Goal: Task Accomplishment & Management: Use online tool/utility

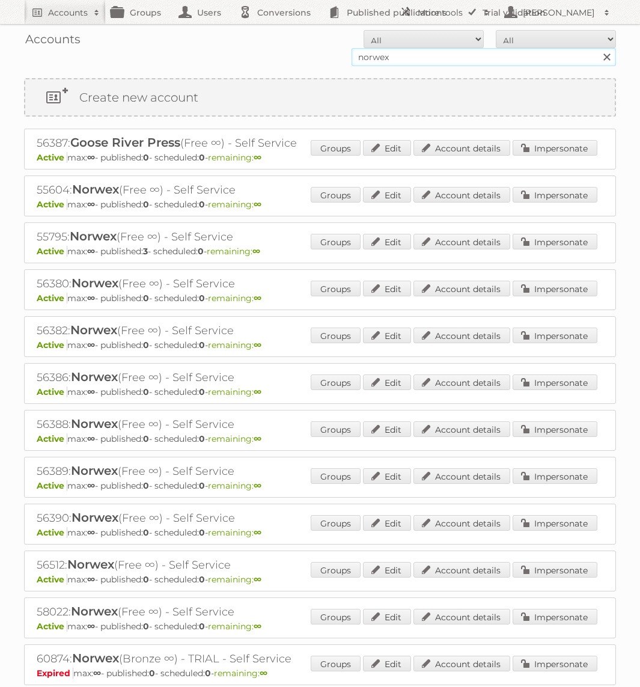
click at [430, 52] on input "norwex" at bounding box center [483, 57] width 264 height 18
click at [396, 52] on input "norwex" at bounding box center [483, 57] width 264 height 18
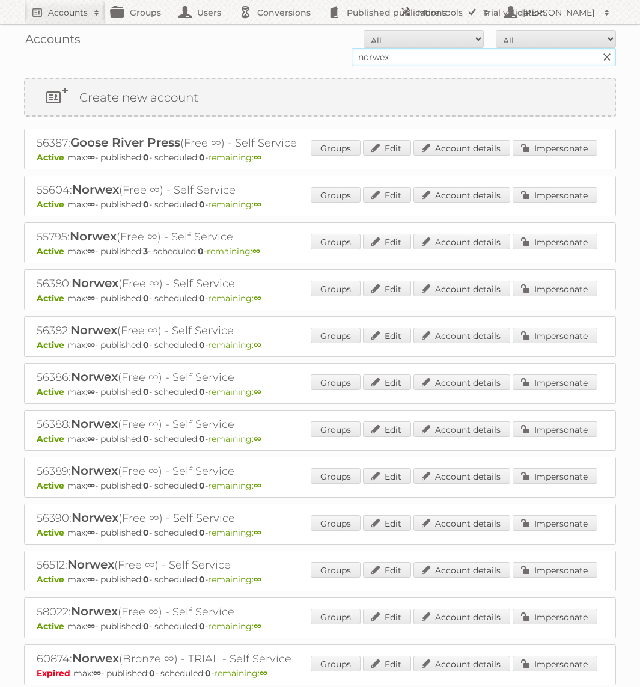
click at [396, 52] on input "norwex" at bounding box center [483, 57] width 264 height 18
type input "Holland & Barrett"
click at [597, 48] on input "Search" at bounding box center [606, 57] width 18 height 18
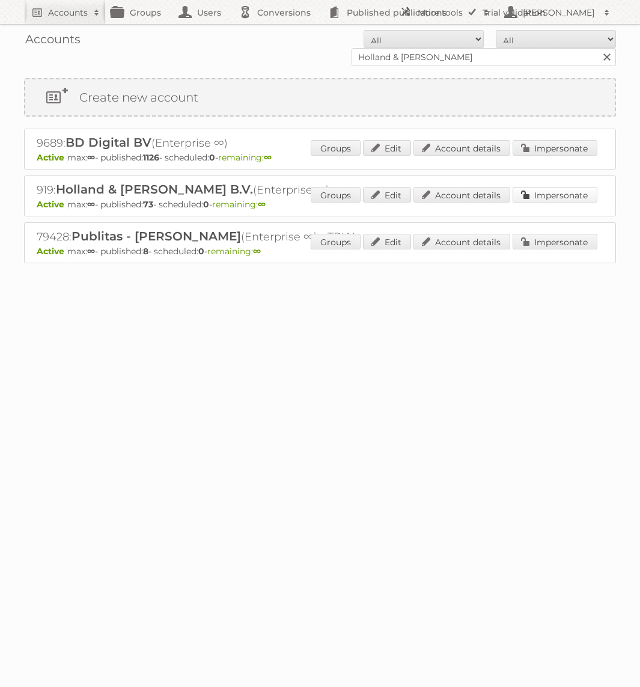
click at [570, 190] on link "Impersonate" at bounding box center [554, 195] width 85 height 16
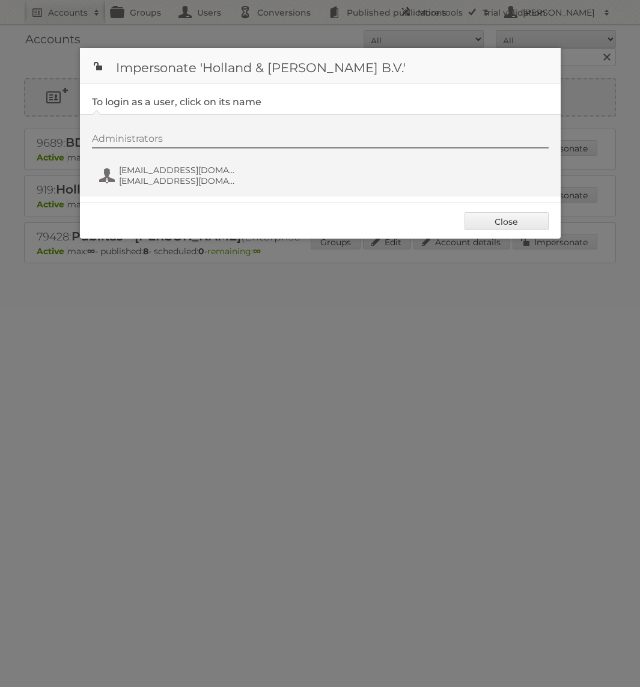
click at [184, 162] on div "Administrators fs+hollandbarrett@publitas.com fs+hollandbarrett@publitas.com" at bounding box center [326, 162] width 468 height 58
click at [168, 184] on span "fs+hollandbarrett@publitas.com" at bounding box center [177, 180] width 117 height 11
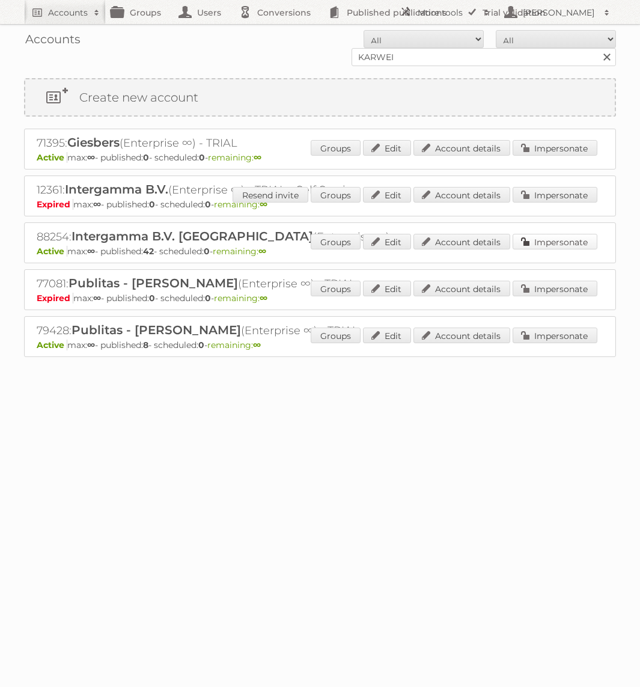
click at [571, 239] on link "Impersonate" at bounding box center [554, 242] width 85 height 16
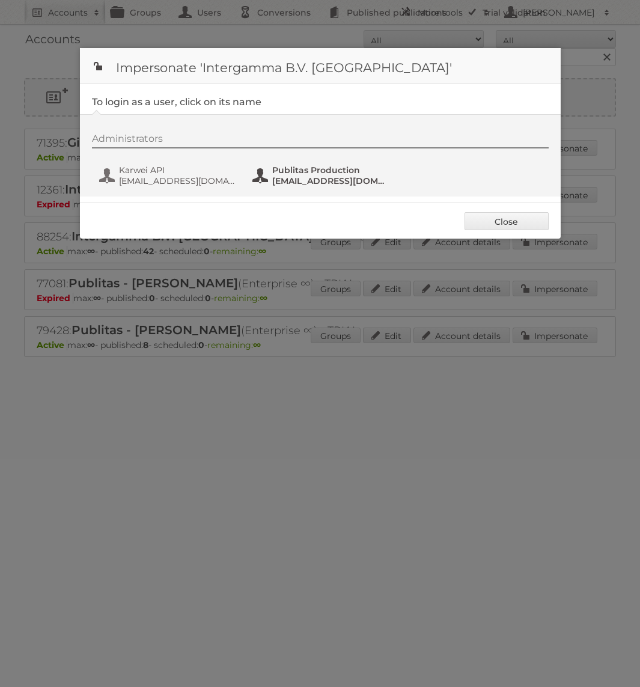
click at [292, 183] on span "[EMAIL_ADDRESS][DOMAIN_NAME]" at bounding box center [330, 180] width 117 height 11
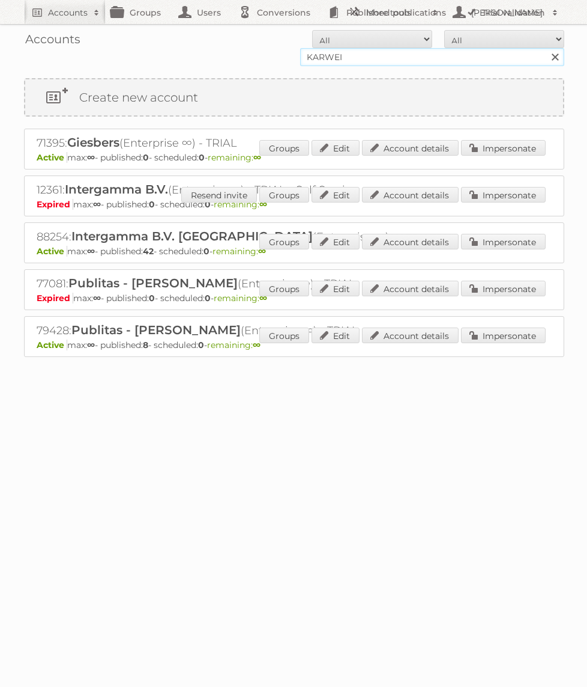
click at [375, 60] on input "KARWEI" at bounding box center [432, 57] width 264 height 18
type input "Horesca"
click at [546, 48] on input "Search" at bounding box center [555, 57] width 18 height 18
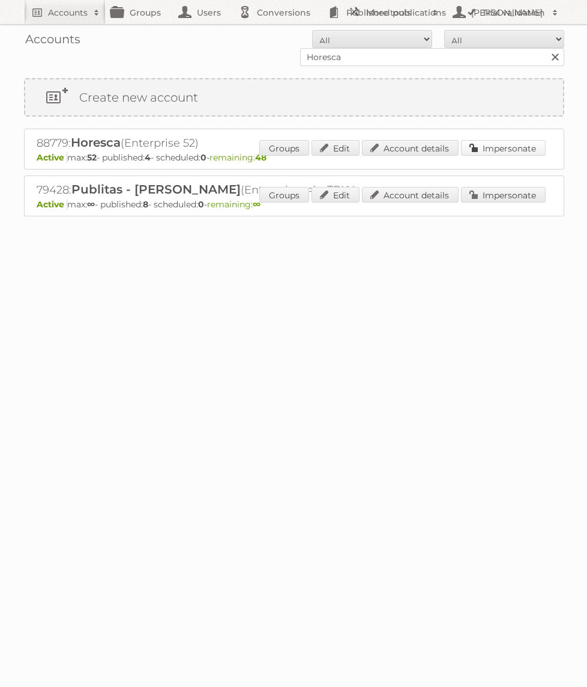
click at [499, 145] on link "Impersonate" at bounding box center [503, 148] width 85 height 16
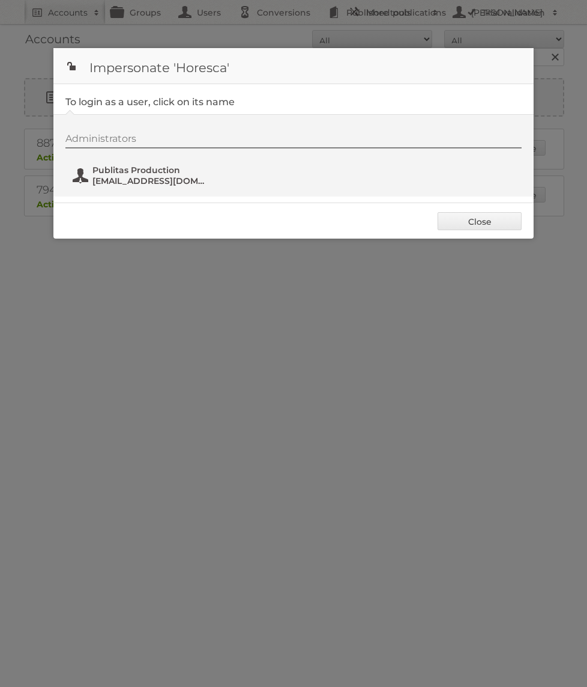
click at [173, 175] on span "[EMAIL_ADDRESS][DOMAIN_NAME]" at bounding box center [150, 180] width 117 height 11
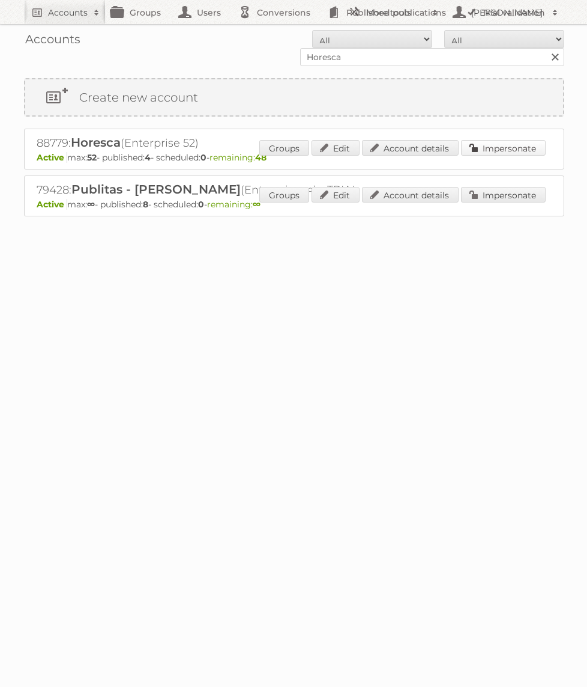
click at [515, 153] on link "Impersonate" at bounding box center [503, 148] width 85 height 16
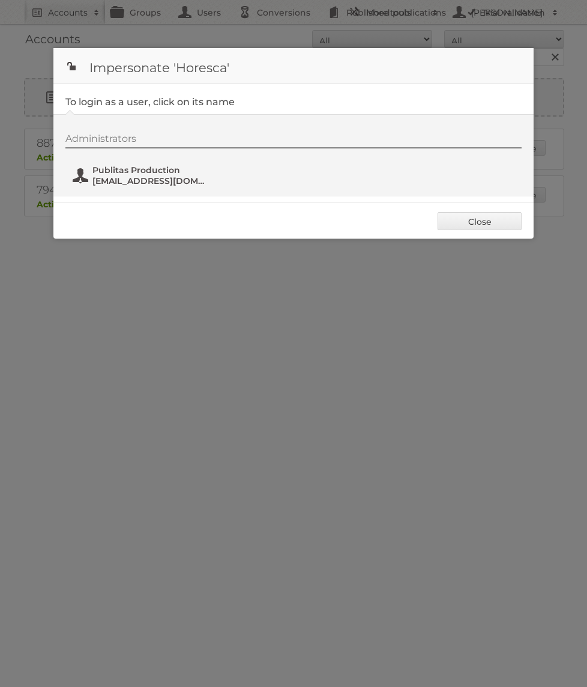
click at [147, 169] on span "Publitas Production" at bounding box center [150, 170] width 117 height 11
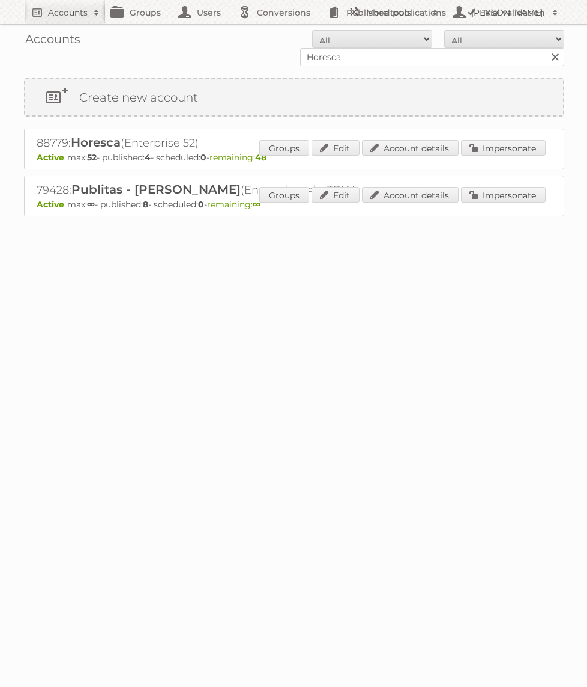
click at [502, 156] on div "Groups Edit Account details Impersonate" at bounding box center [402, 149] width 286 height 18
click at [502, 153] on link "Impersonate" at bounding box center [503, 148] width 85 height 16
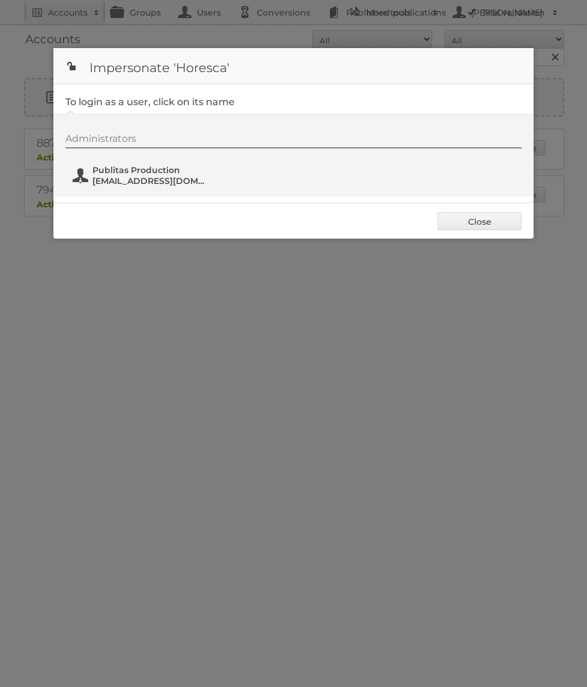
click at [138, 166] on span "Publitas Production" at bounding box center [150, 170] width 117 height 11
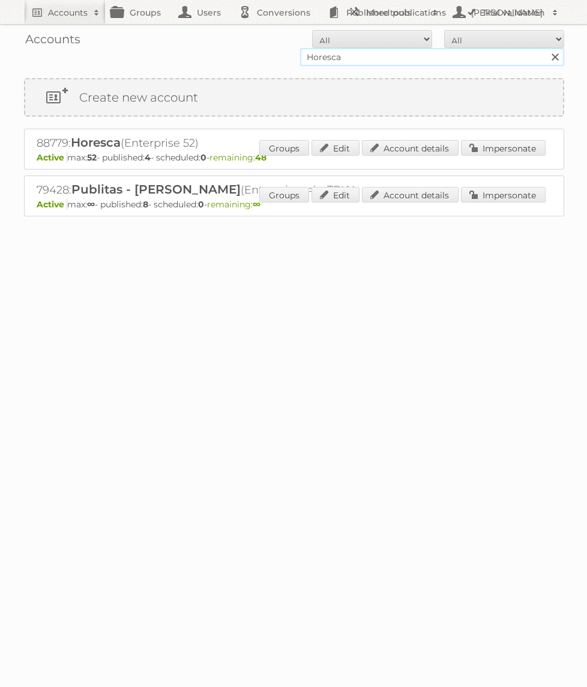
click at [390, 64] on input "Horesca" at bounding box center [432, 57] width 264 height 18
type input "ICI PARIS"
click at [546, 48] on input "Search" at bounding box center [555, 57] width 18 height 18
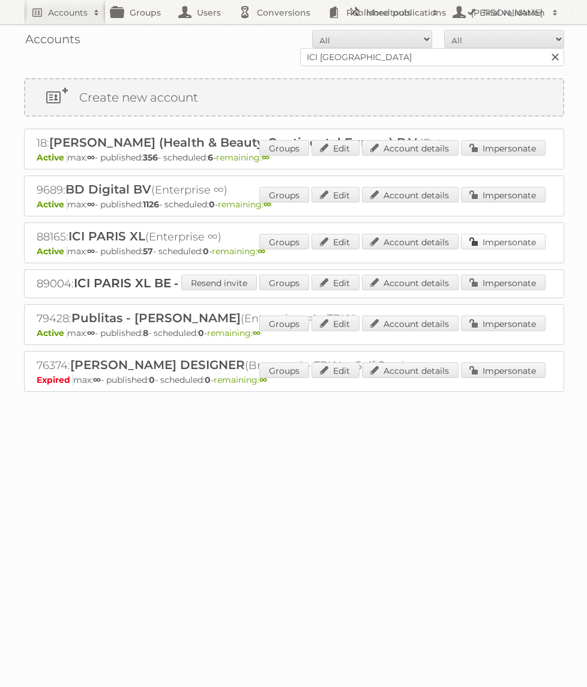
click at [505, 247] on link "Impersonate" at bounding box center [503, 242] width 85 height 16
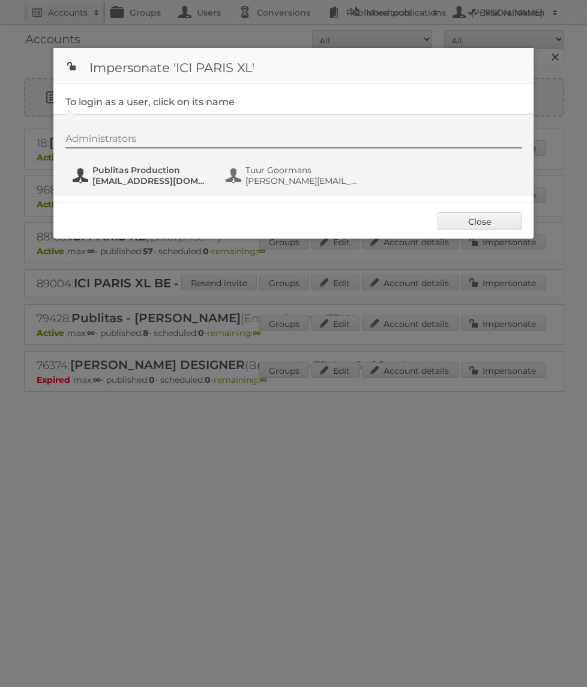
click at [142, 172] on span "Publitas Production" at bounding box center [150, 170] width 117 height 11
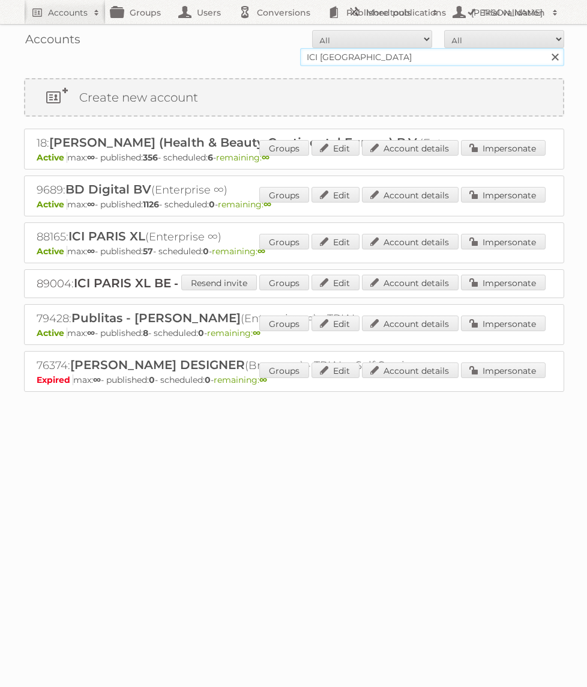
click at [329, 52] on input "ICI [GEOGRAPHIC_DATA]" at bounding box center [432, 57] width 264 height 18
click at [449, 59] on input "ICI [GEOGRAPHIC_DATA]" at bounding box center [432, 57] width 264 height 18
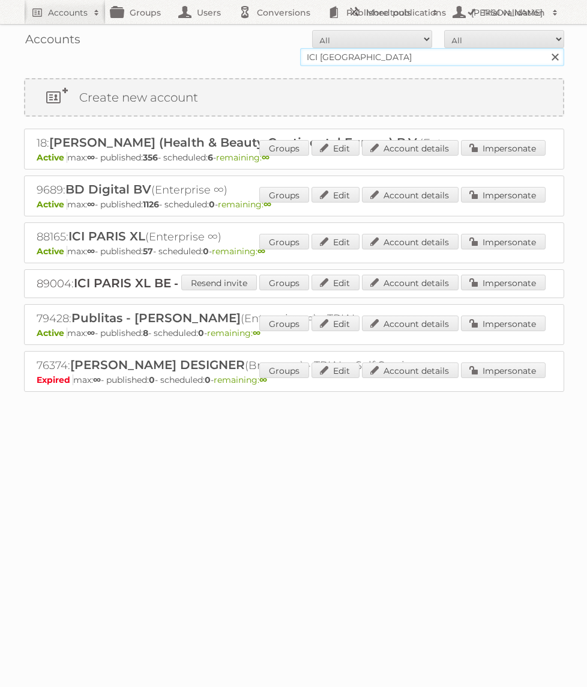
click at [449, 59] on input "ICI [GEOGRAPHIC_DATA]" at bounding box center [432, 57] width 264 height 18
click at [438, 58] on input "ICI [GEOGRAPHIC_DATA]" at bounding box center [432, 57] width 264 height 18
type input "KARWEI"
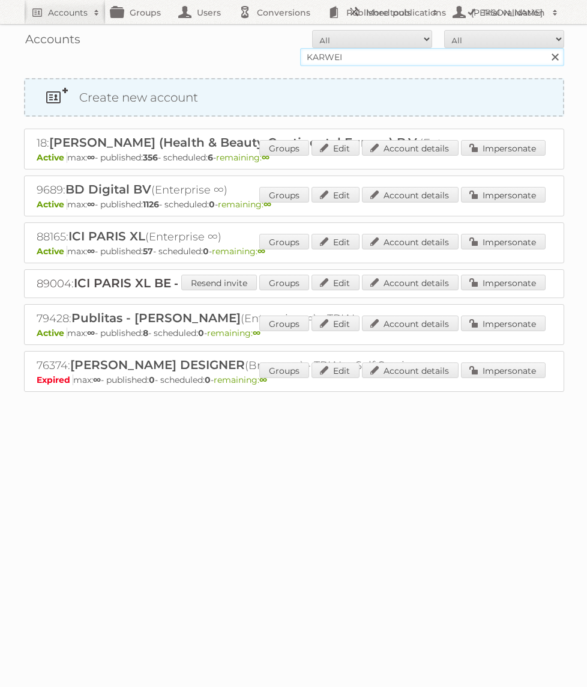
click at [546, 48] on input "Search" at bounding box center [555, 57] width 18 height 18
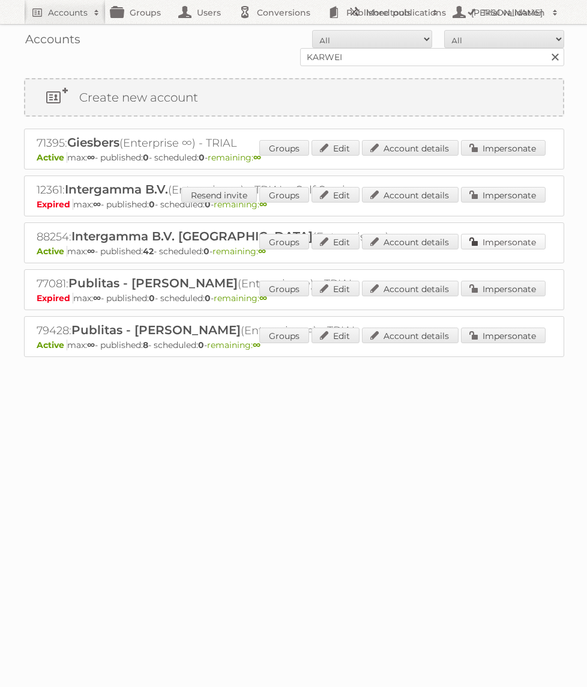
click at [497, 241] on link "Impersonate" at bounding box center [503, 242] width 85 height 16
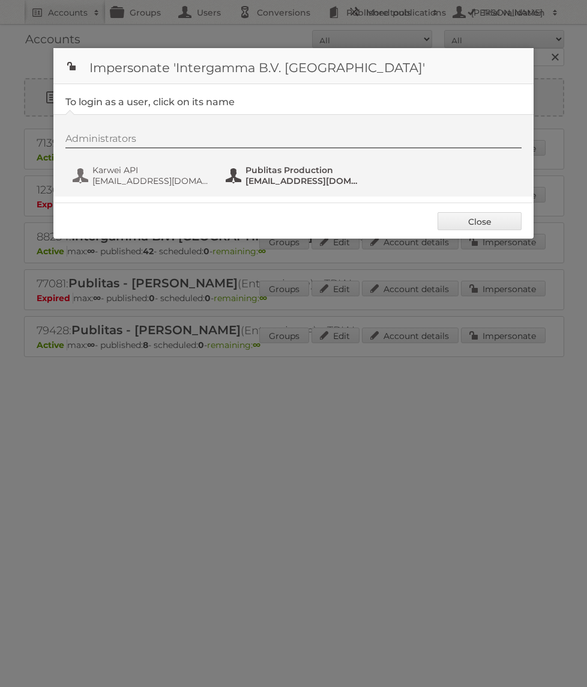
click at [286, 180] on span "[EMAIL_ADDRESS][DOMAIN_NAME]" at bounding box center [304, 180] width 117 height 11
